Goal: Navigation & Orientation: Find specific page/section

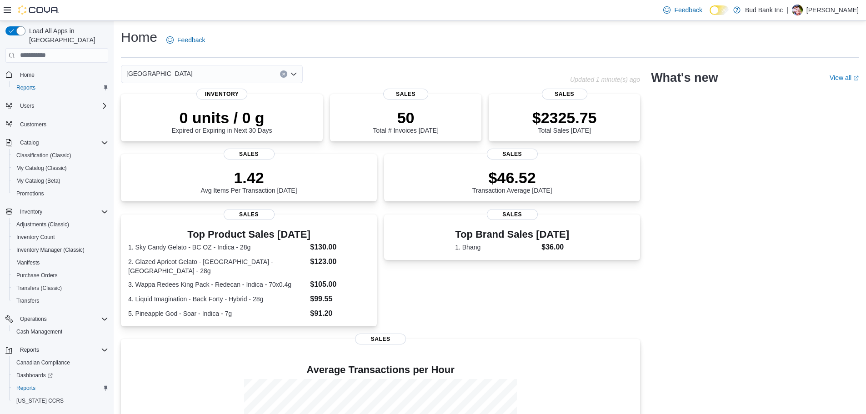
click at [837, 8] on p "[PERSON_NAME]" at bounding box center [833, 10] width 52 height 11
click at [812, 91] on span "Sign Out" at bounding box center [800, 88] width 25 height 9
